Goal: Navigation & Orientation: Find specific page/section

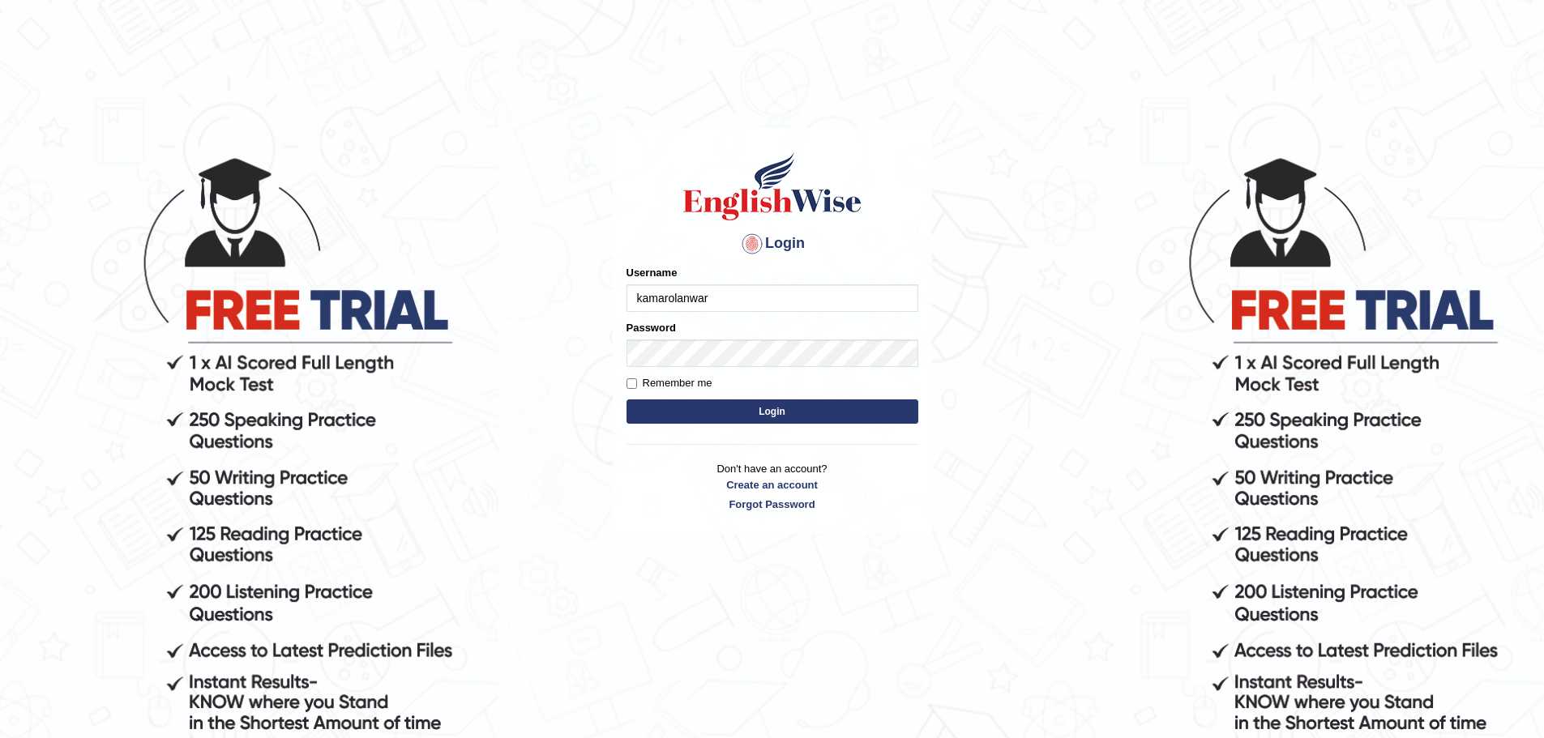
type input "kamarolanwar"
click at [847, 416] on button "Login" at bounding box center [772, 412] width 292 height 24
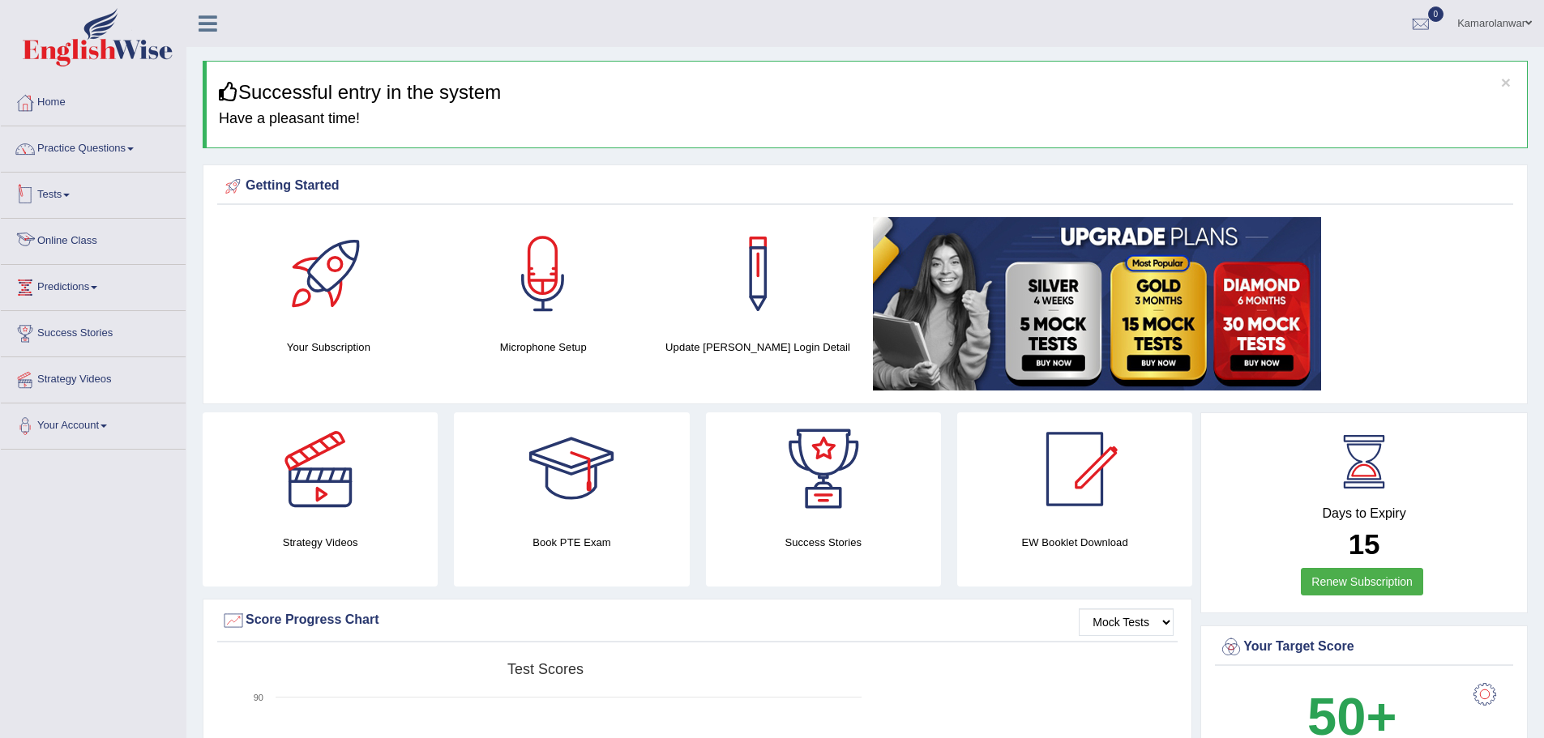
click at [143, 237] on link "Online Class" at bounding box center [93, 239] width 185 height 41
click at [83, 236] on link "Online Class" at bounding box center [91, 239] width 181 height 41
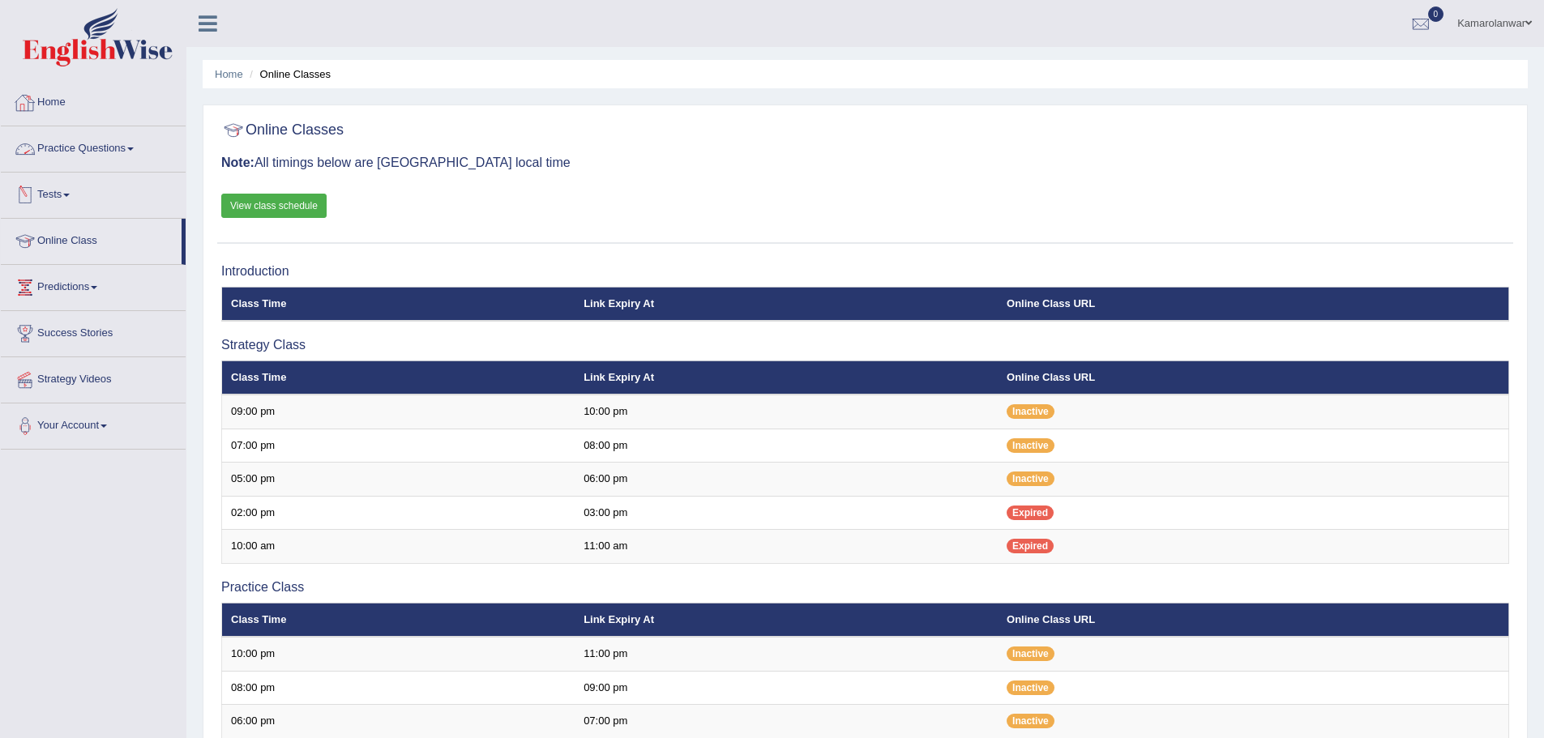
click at [50, 103] on link "Home" at bounding box center [93, 100] width 185 height 41
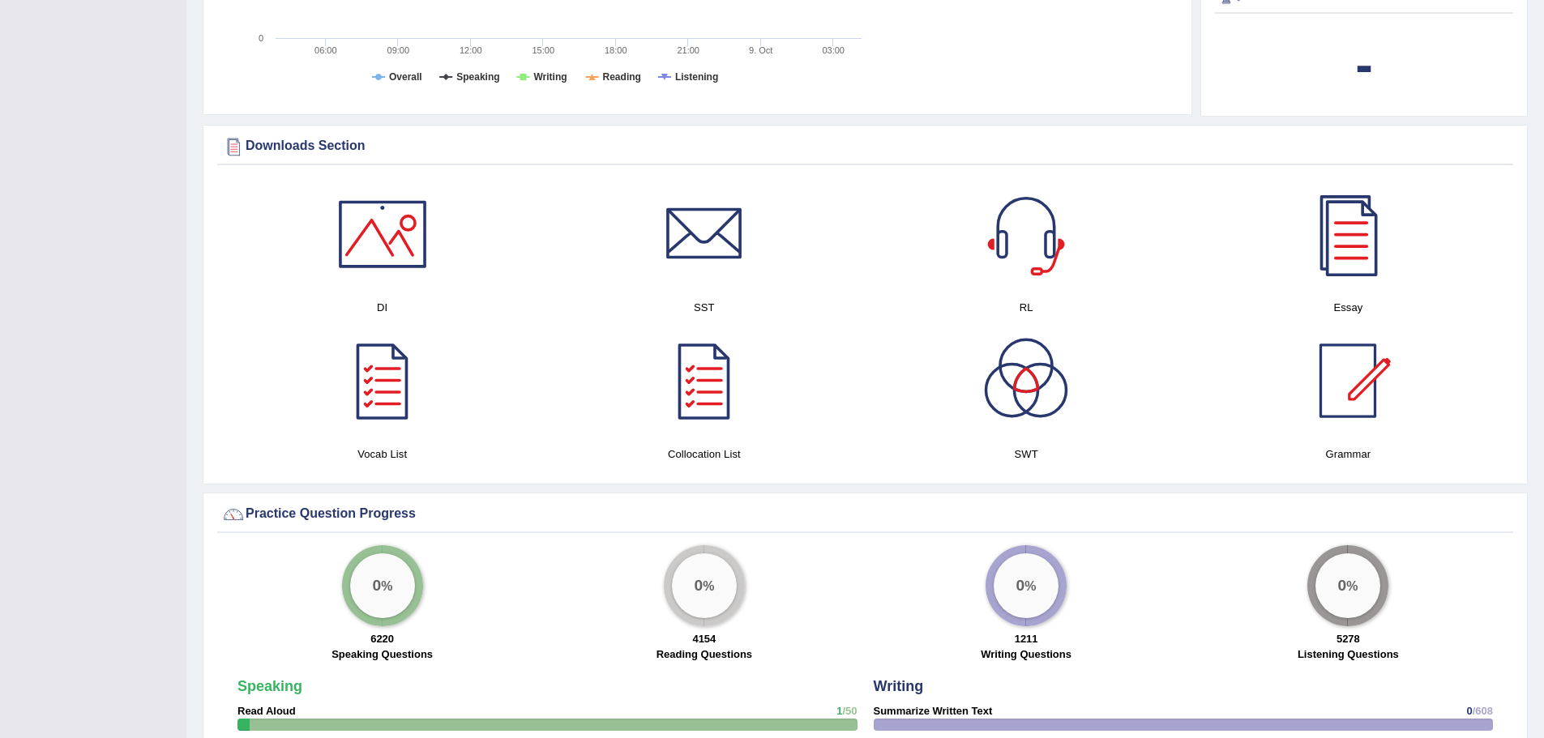
scroll to position [729, 0]
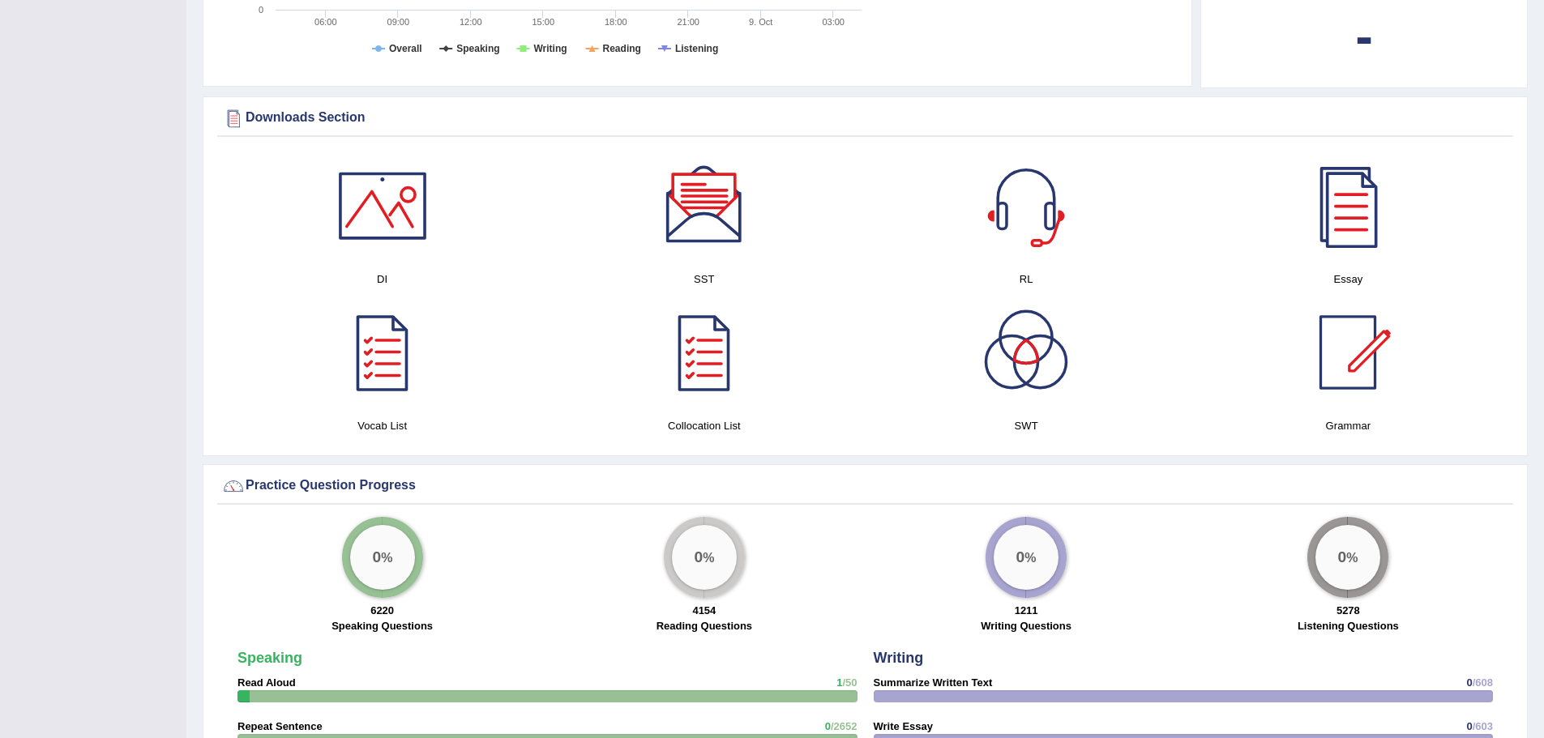
click at [720, 220] on div at bounding box center [703, 205] width 113 height 113
click at [1048, 213] on div at bounding box center [1025, 205] width 113 height 113
click at [1349, 248] on div at bounding box center [1347, 205] width 113 height 113
click at [1003, 361] on div at bounding box center [1025, 352] width 113 height 113
click at [395, 215] on div at bounding box center [382, 205] width 113 height 113
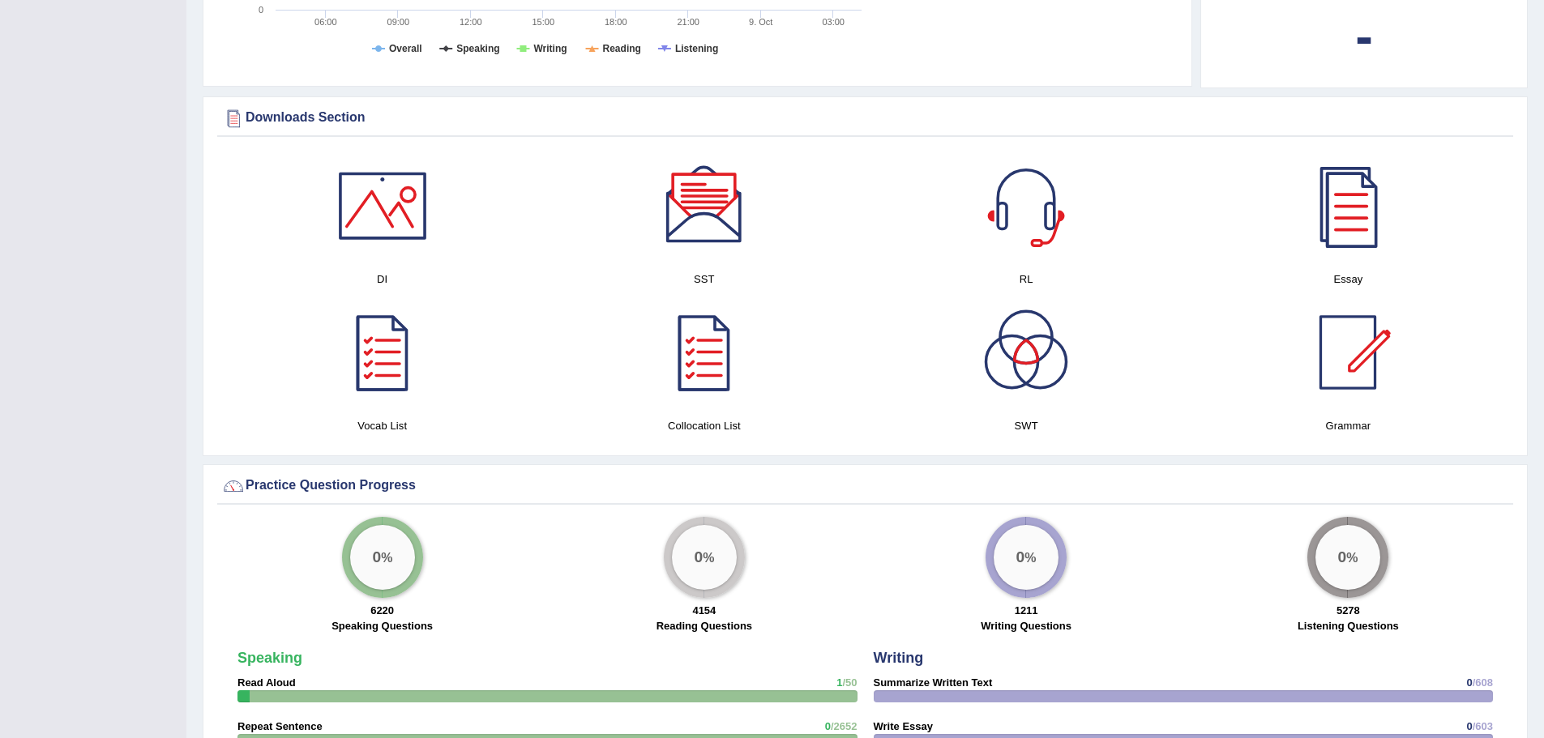
click at [1019, 337] on div at bounding box center [1025, 352] width 113 height 113
click at [712, 243] on div at bounding box center [703, 205] width 113 height 113
click at [1342, 231] on div at bounding box center [1347, 205] width 113 height 113
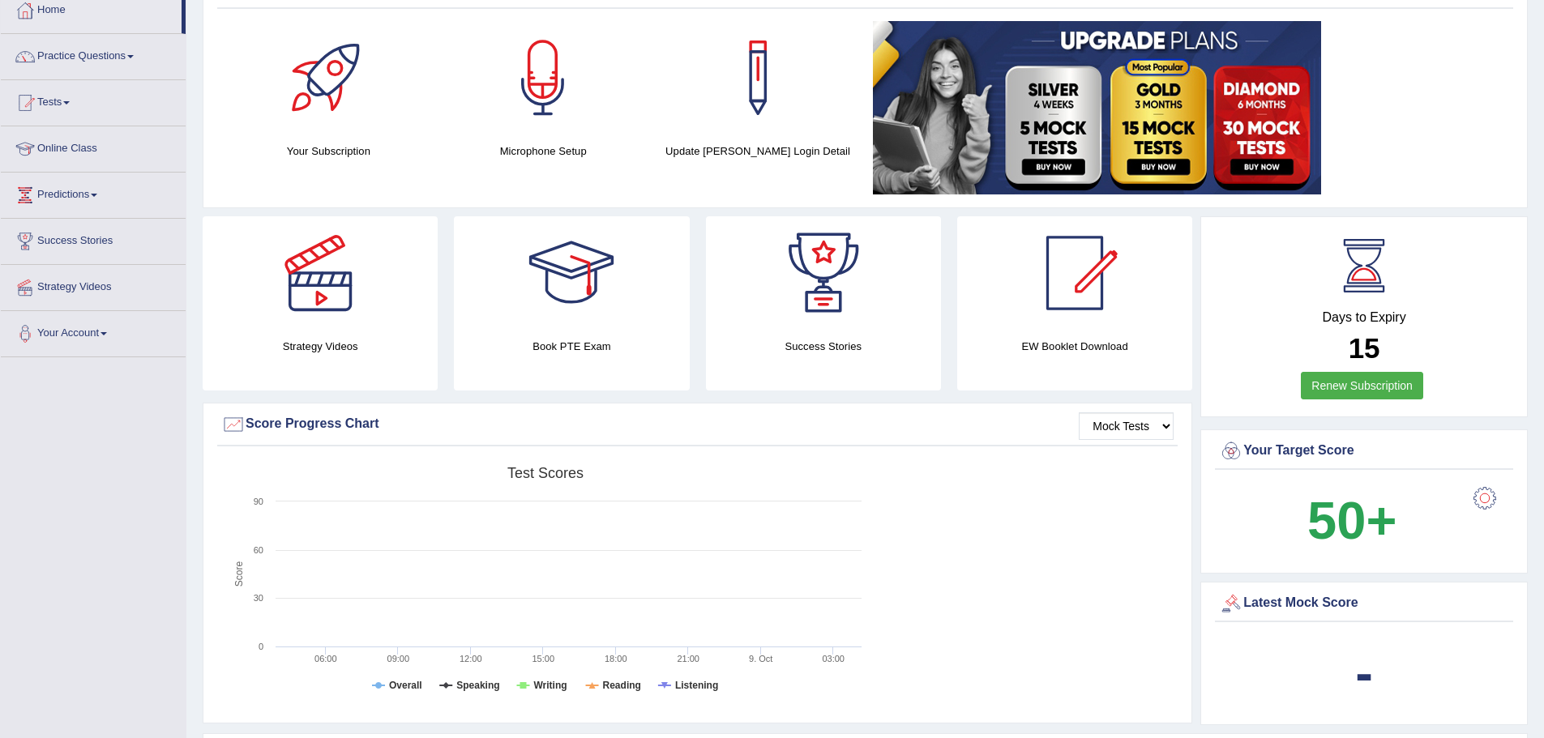
scroll to position [0, 0]
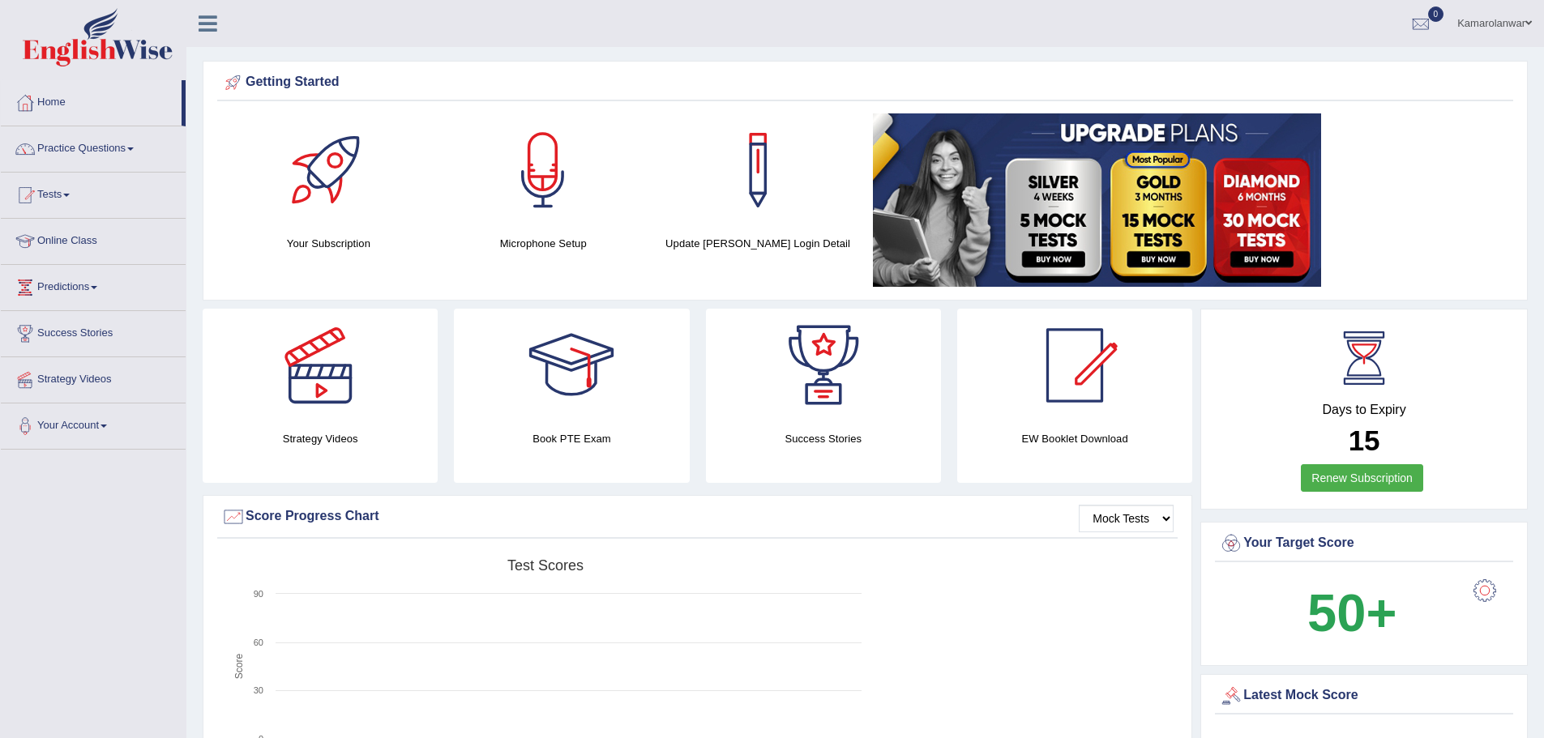
click at [208, 25] on icon at bounding box center [208, 23] width 19 height 21
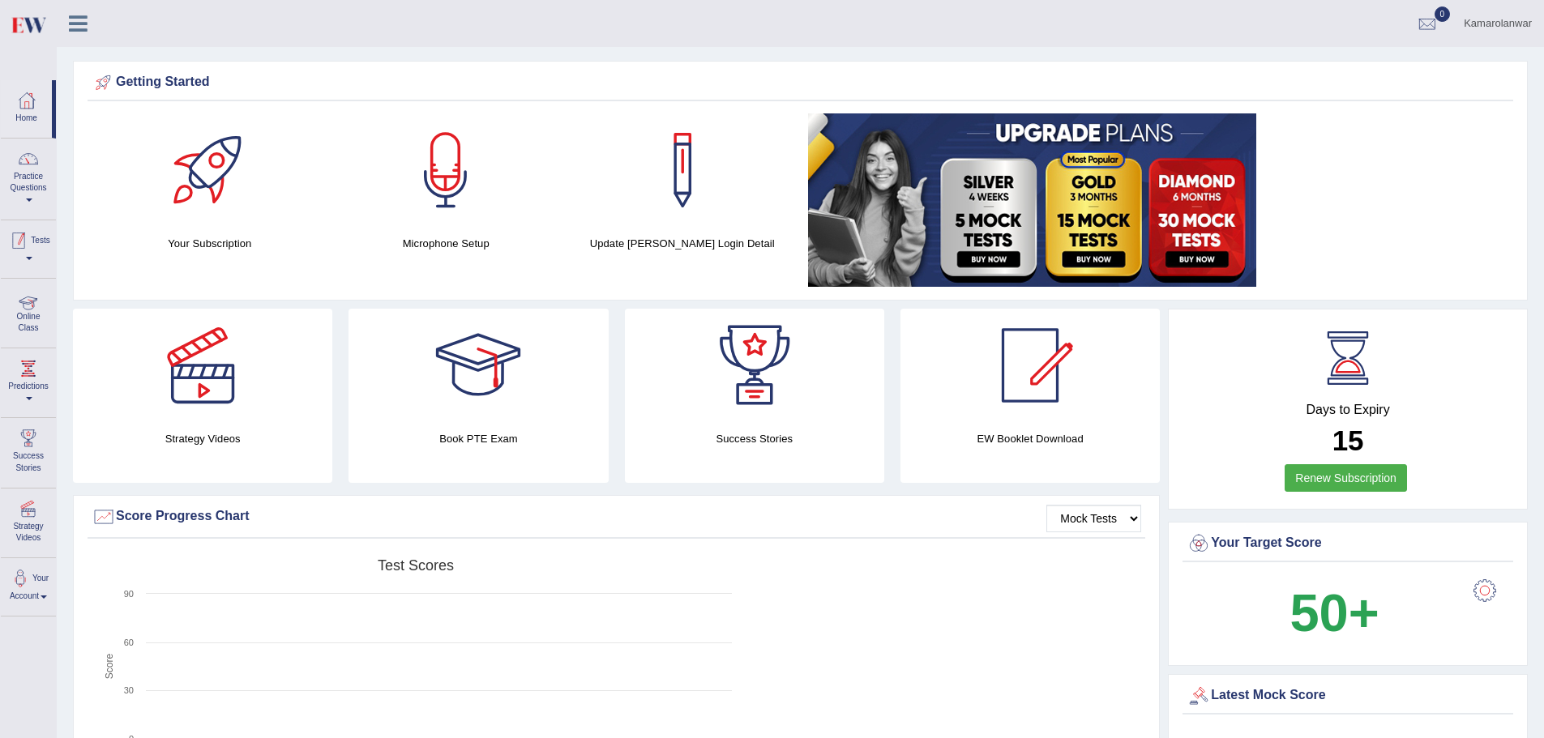
click at [32, 307] on div at bounding box center [28, 299] width 24 height 24
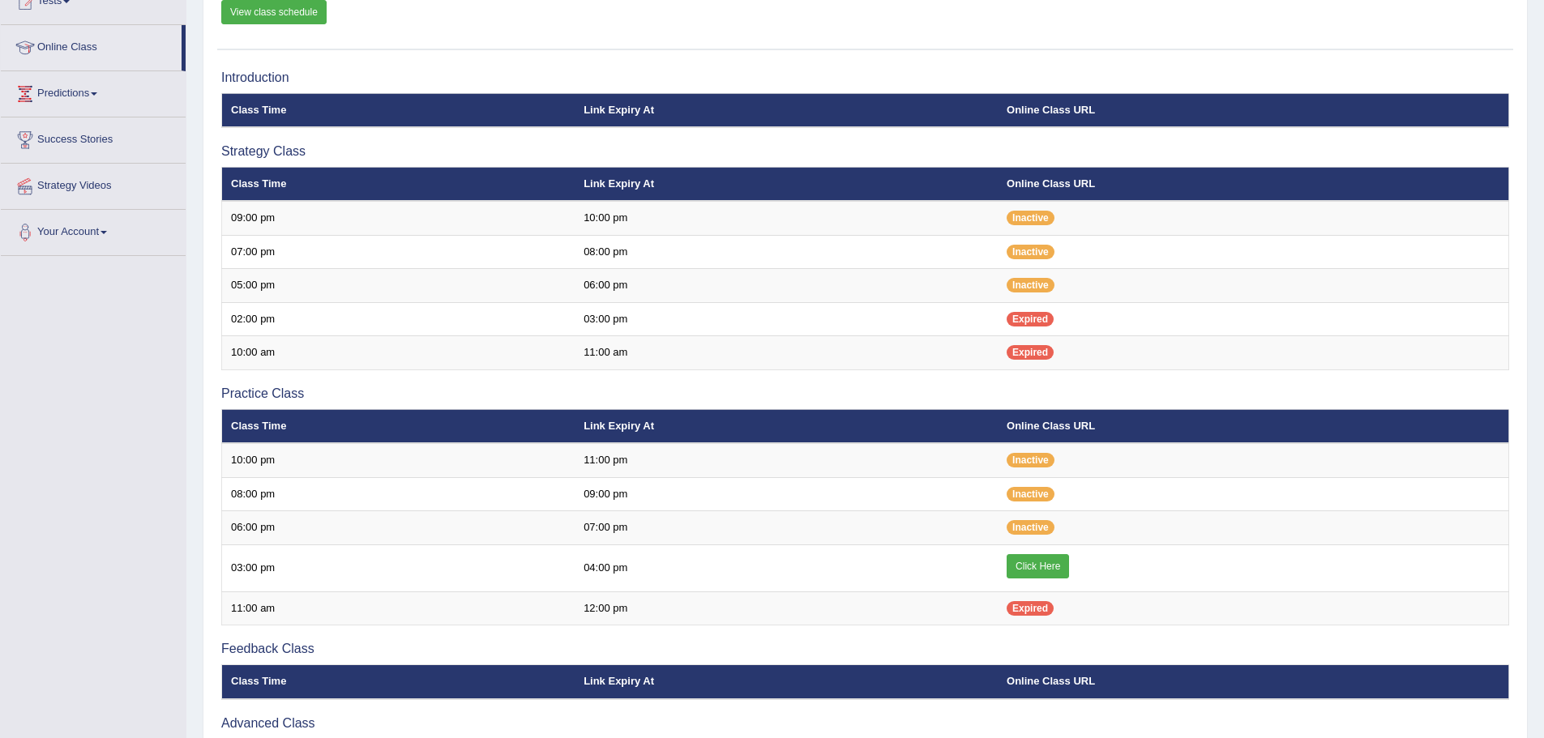
scroll to position [324, 0]
